Goal: Check status: Check status

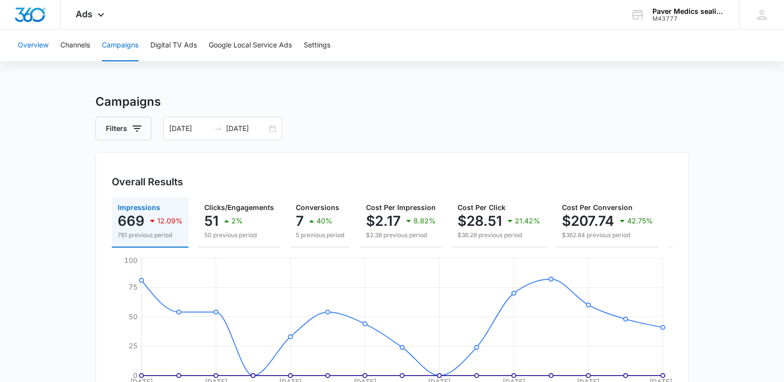
click at [25, 45] on button "Overview" at bounding box center [33, 46] width 31 height 32
click at [98, 17] on icon at bounding box center [101, 16] width 6 height 3
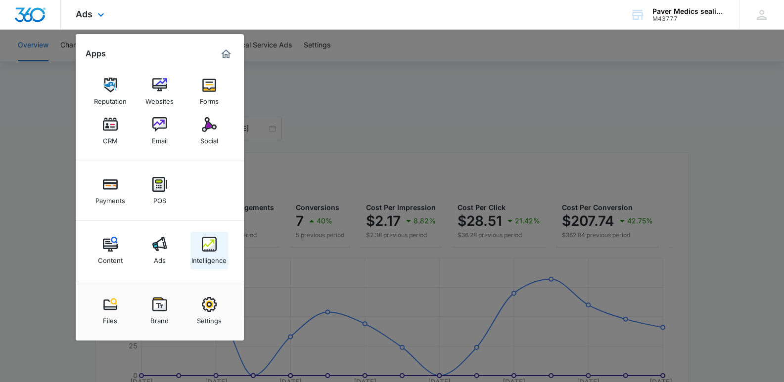
click at [207, 244] on img at bounding box center [209, 244] width 15 height 15
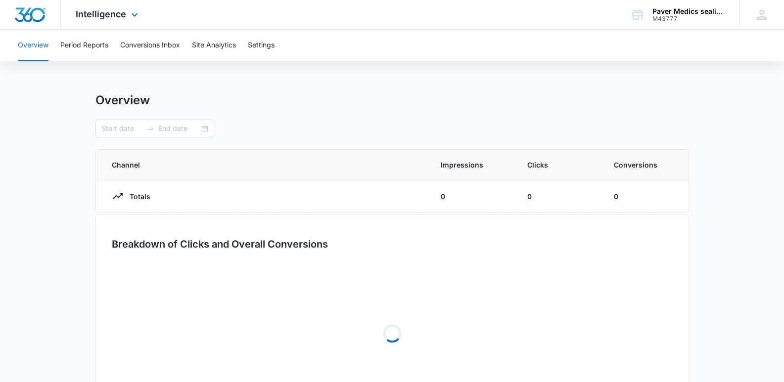
type input "[DATE]"
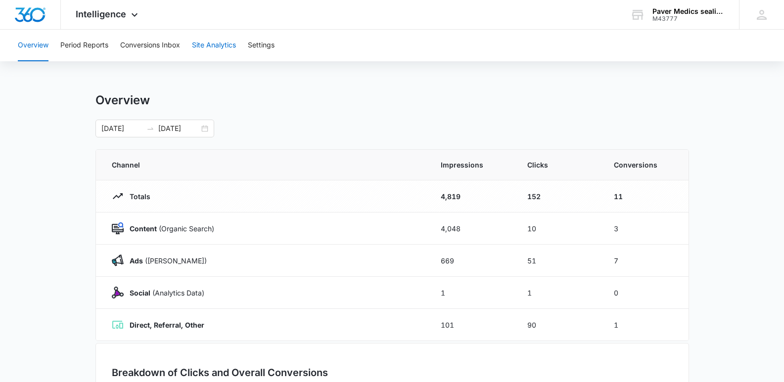
click at [220, 46] on button "Site Analytics" at bounding box center [214, 46] width 44 height 32
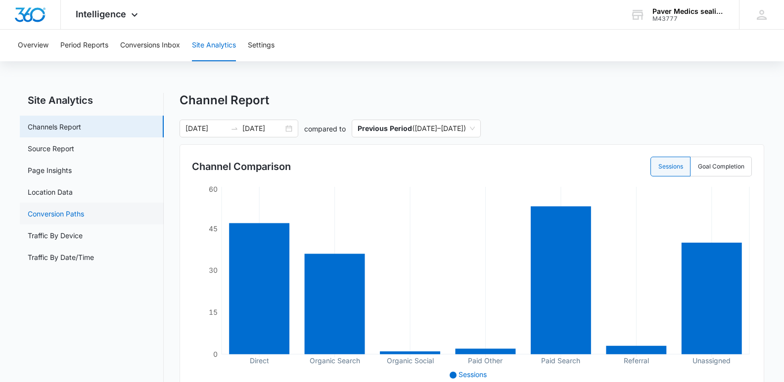
click at [58, 216] on link "Conversion Paths" at bounding box center [56, 214] width 56 height 10
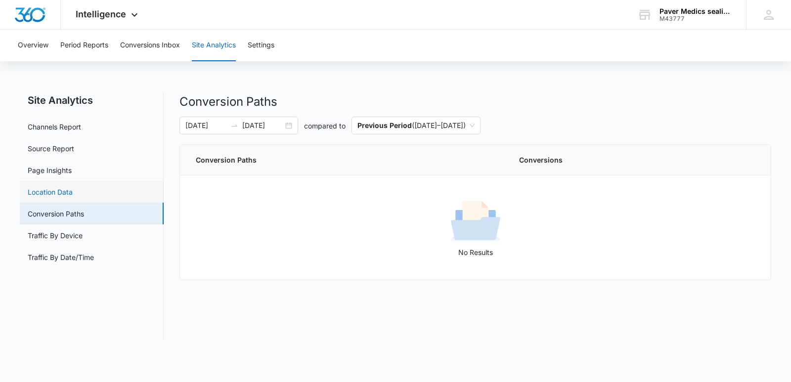
click at [52, 194] on link "Location Data" at bounding box center [50, 192] width 45 height 10
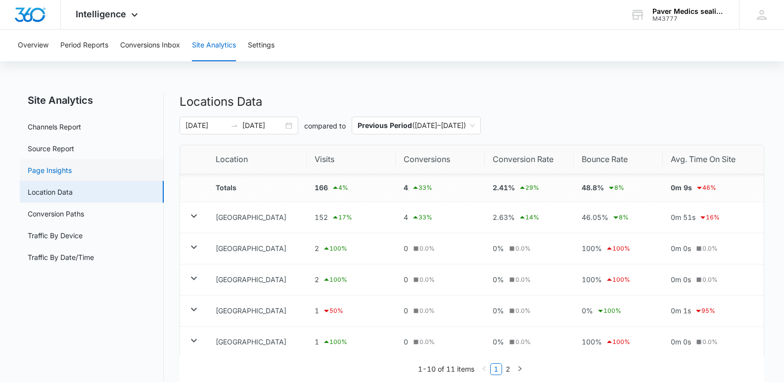
click at [50, 169] on link "Page Insights" at bounding box center [50, 170] width 44 height 10
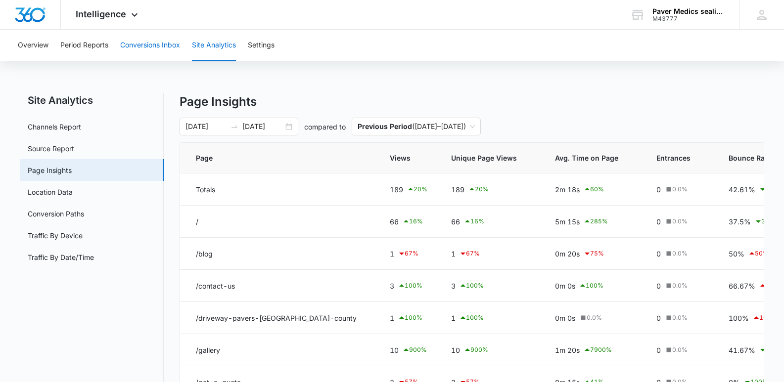
click at [157, 45] on button "Conversions Inbox" at bounding box center [150, 46] width 60 height 32
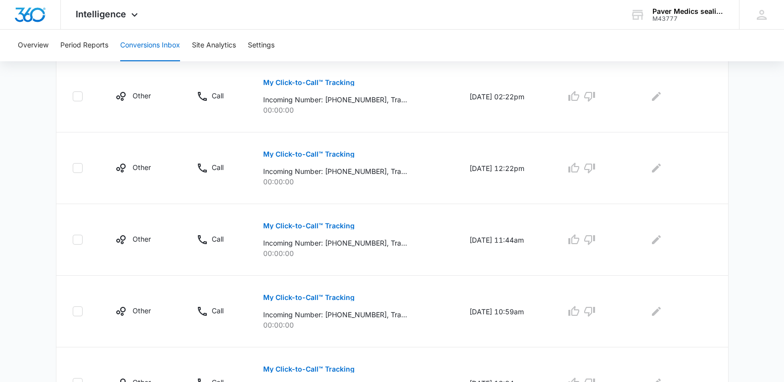
scroll to position [677, 0]
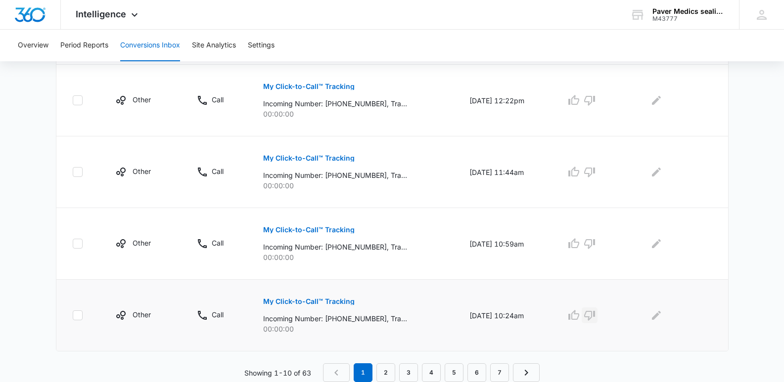
click at [595, 316] on icon "button" at bounding box center [589, 316] width 11 height 10
click at [594, 246] on icon "button" at bounding box center [589, 244] width 11 height 10
click at [595, 177] on icon "button" at bounding box center [589, 172] width 12 height 12
click at [595, 102] on icon "button" at bounding box center [589, 100] width 12 height 12
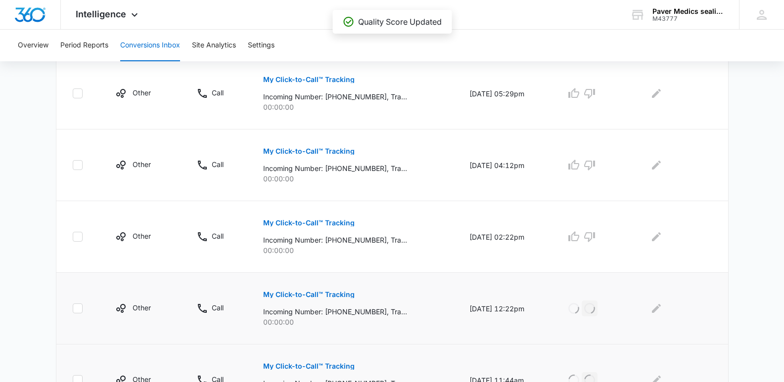
scroll to position [448, 0]
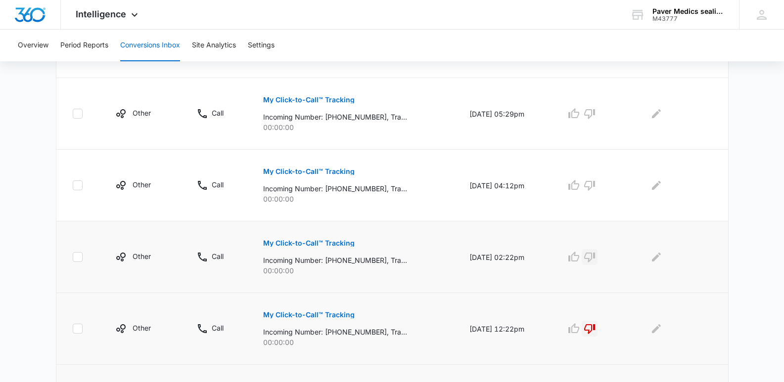
click at [595, 258] on icon "button" at bounding box center [589, 257] width 12 height 12
click at [595, 185] on icon "button" at bounding box center [589, 185] width 12 height 12
click at [595, 116] on icon "button" at bounding box center [589, 114] width 11 height 10
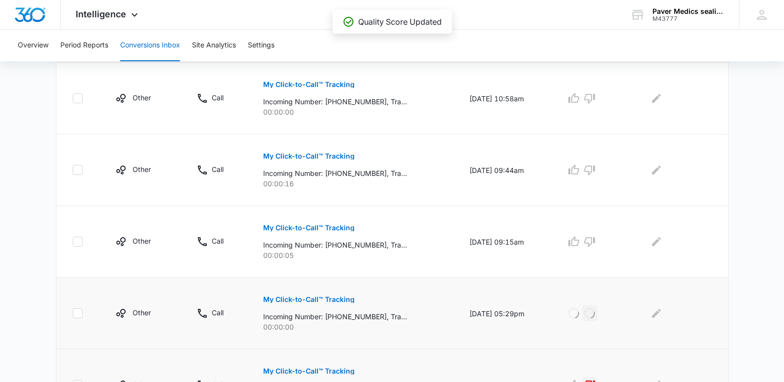
scroll to position [240, 0]
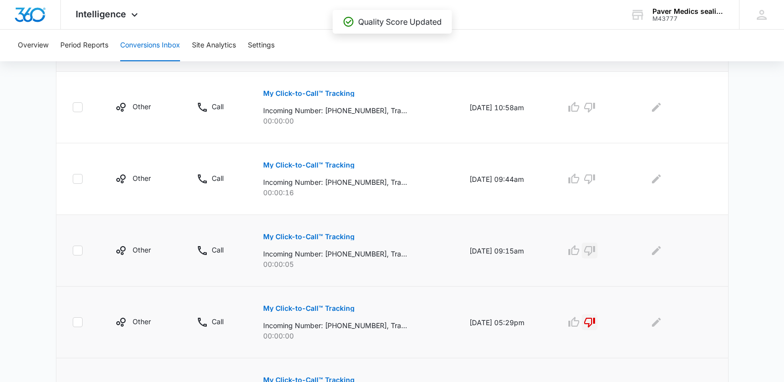
click at [595, 248] on icon "button" at bounding box center [589, 251] width 12 height 12
click at [595, 108] on icon "button" at bounding box center [589, 108] width 11 height 10
click at [595, 178] on icon "button" at bounding box center [589, 179] width 12 height 12
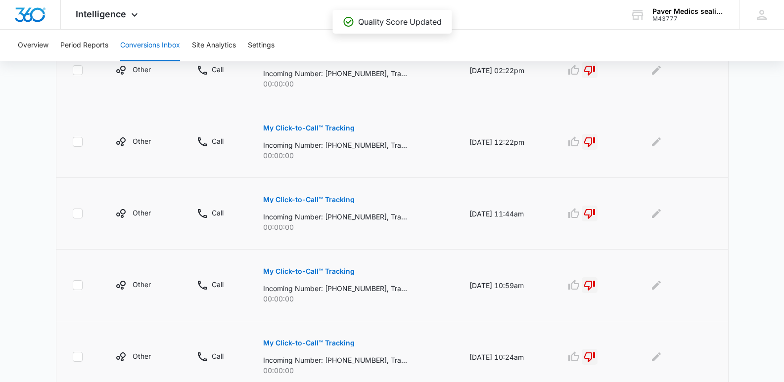
scroll to position [677, 0]
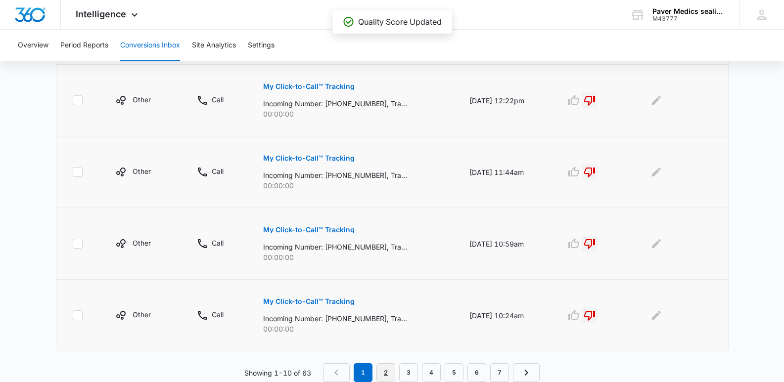
click at [386, 369] on link "2" at bounding box center [385, 372] width 19 height 19
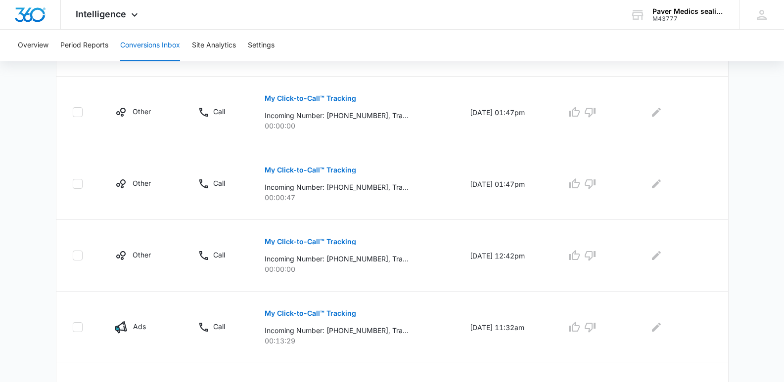
scroll to position [582, 0]
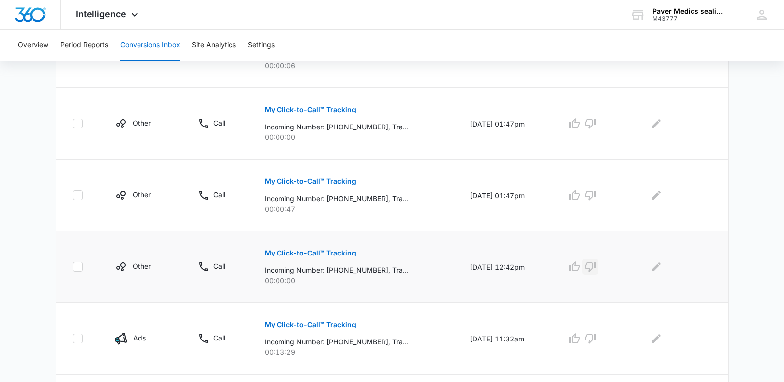
click at [596, 267] on icon "button" at bounding box center [590, 267] width 12 height 12
click at [595, 123] on icon "button" at bounding box center [589, 124] width 11 height 10
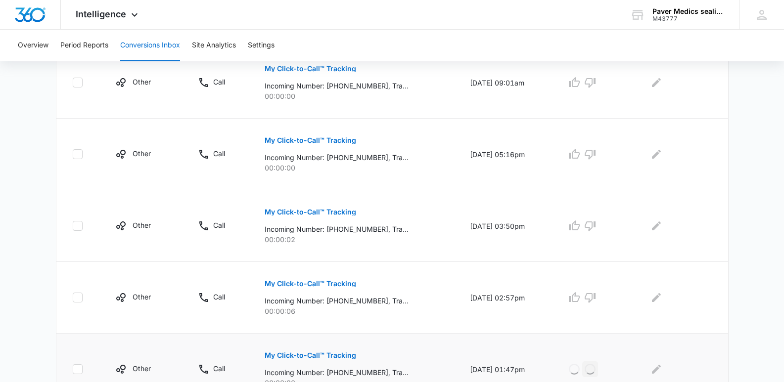
scroll to position [331, 0]
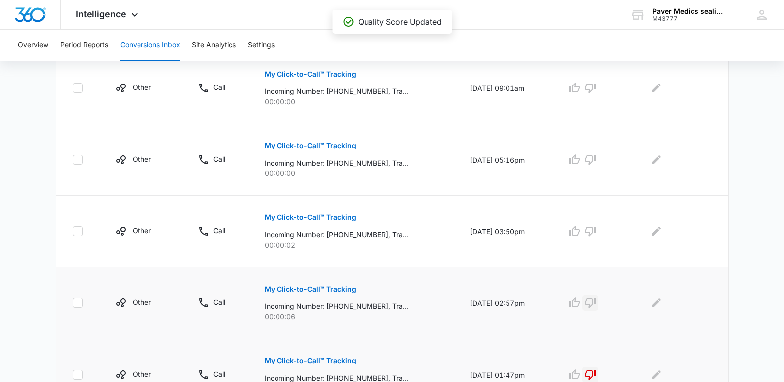
click at [596, 301] on icon "button" at bounding box center [590, 303] width 12 height 12
click at [596, 231] on icon "button" at bounding box center [590, 231] width 12 height 12
click at [594, 156] on icon "button" at bounding box center [589, 160] width 11 height 10
click at [595, 93] on icon "button" at bounding box center [589, 89] width 11 height 10
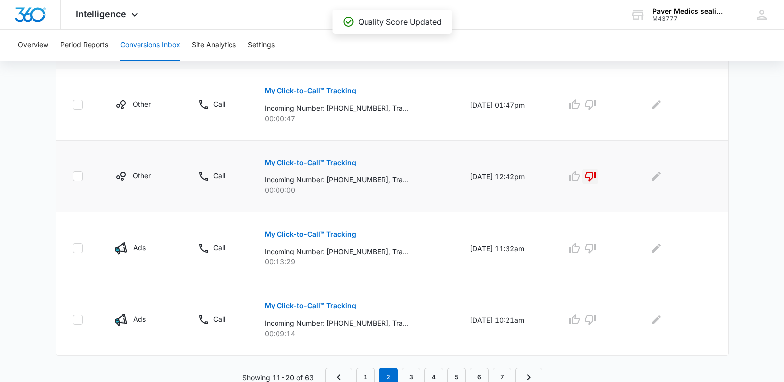
scroll to position [677, 0]
